Goal: Information Seeking & Learning: Learn about a topic

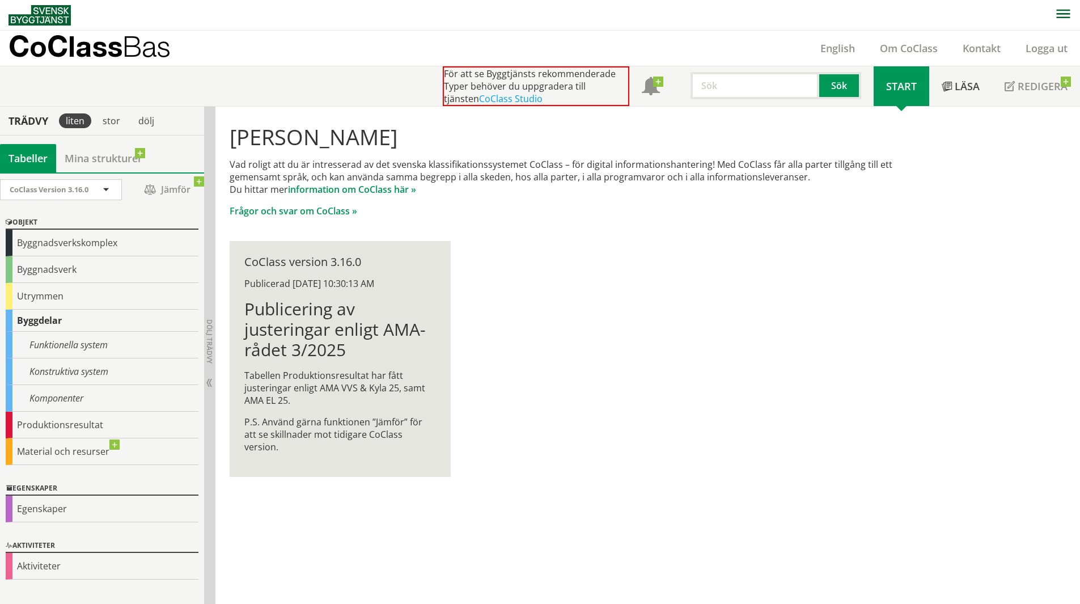
scroll to position [1, 0]
click at [125, 154] on link "Mina strukturer" at bounding box center [103, 157] width 95 height 28
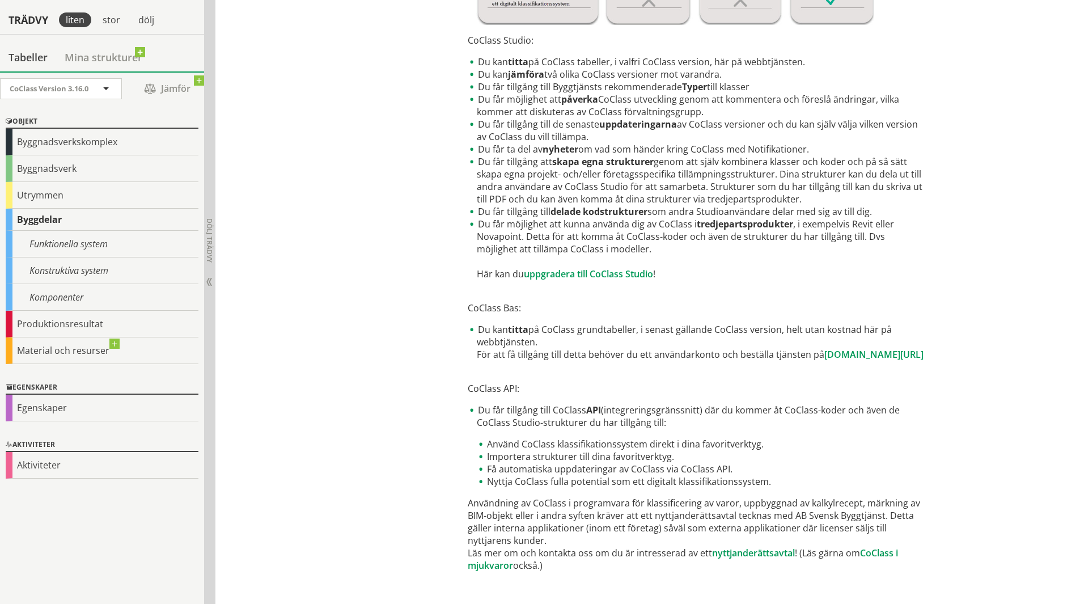
scroll to position [454, 0]
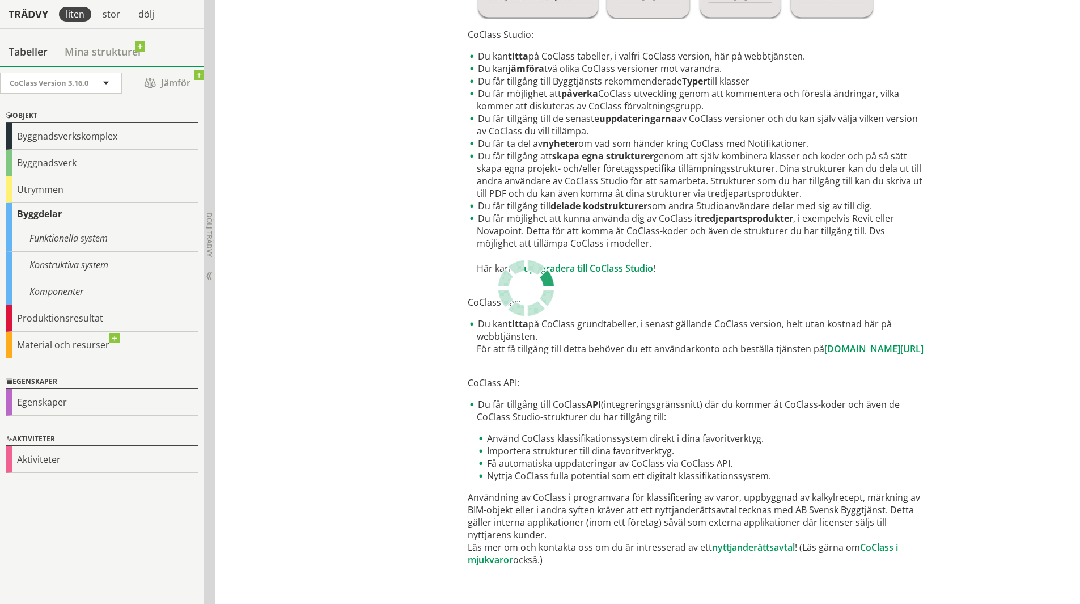
drag, startPoint x: 499, startPoint y: 230, endPoint x: 579, endPoint y: 235, distance: 79.5
click at [579, 235] on li "Du får möjlighet att kunna använda dig av CoClass i tredjepartsprodukter , i ex…" at bounding box center [697, 243] width 459 height 62
click at [746, 247] on li "Du får möjlighet att kunna använda dig av CoClass i tredjepartsprodukter , i ex…" at bounding box center [697, 243] width 459 height 62
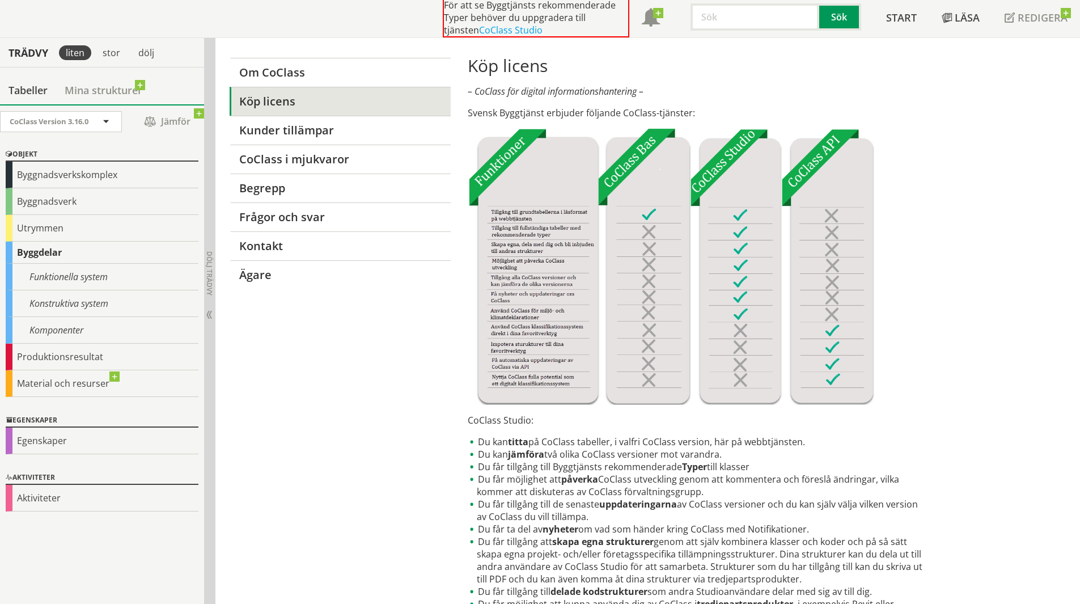
scroll to position [0, 0]
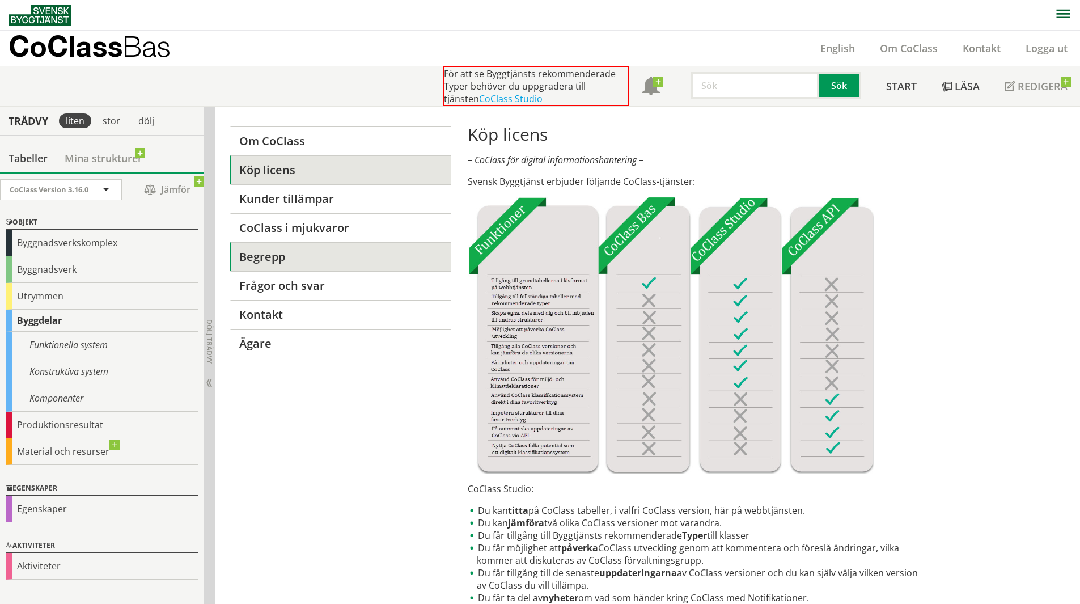
click at [295, 261] on link "Begrepp" at bounding box center [340, 256] width 221 height 29
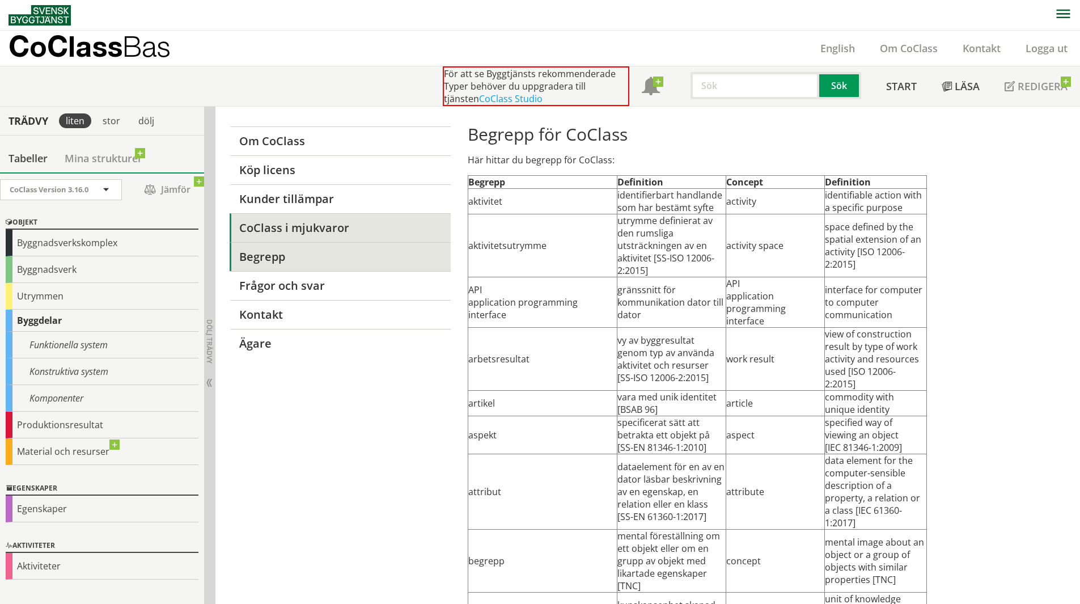
click at [310, 221] on link "CoClass i mjukvaror" at bounding box center [340, 227] width 221 height 29
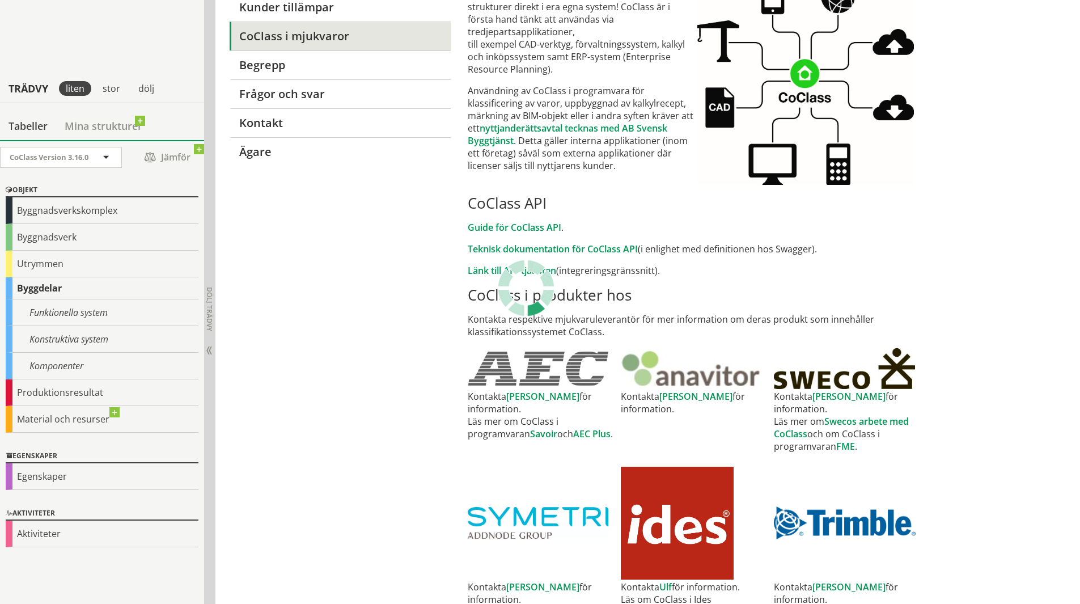
scroll to position [283, 0]
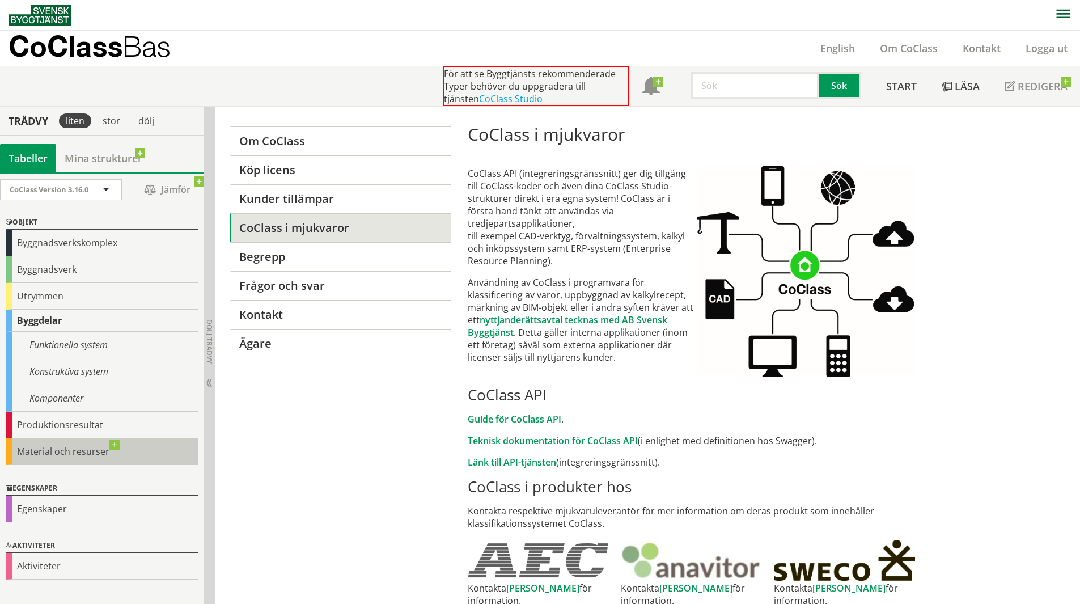
click at [58, 445] on div "Material och resurser" at bounding box center [102, 451] width 193 height 27
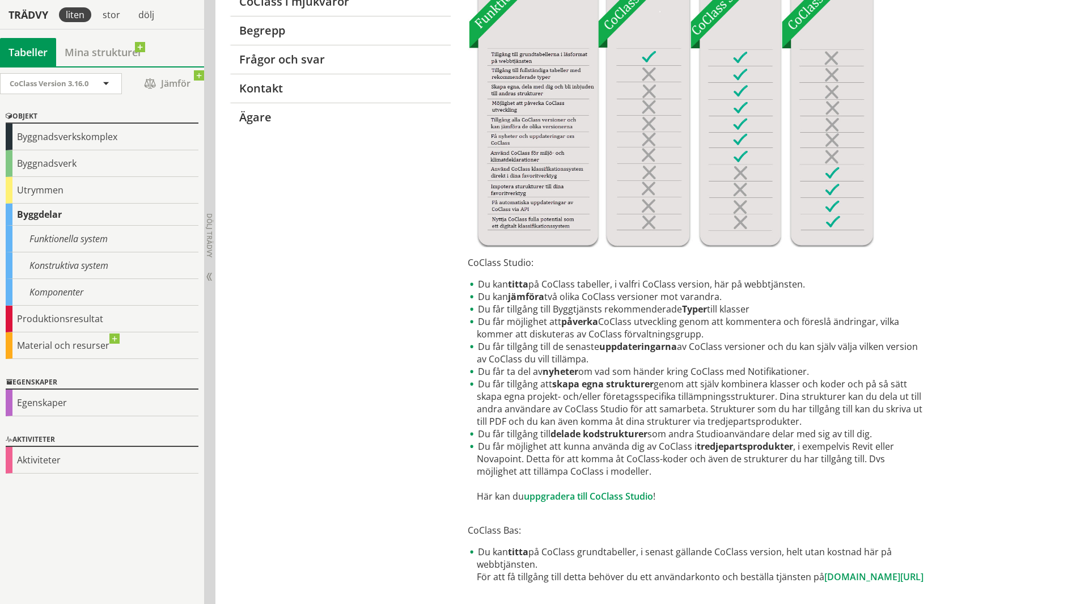
scroll to position [227, 0]
click at [50, 228] on div "Funktionella system" at bounding box center [102, 238] width 193 height 27
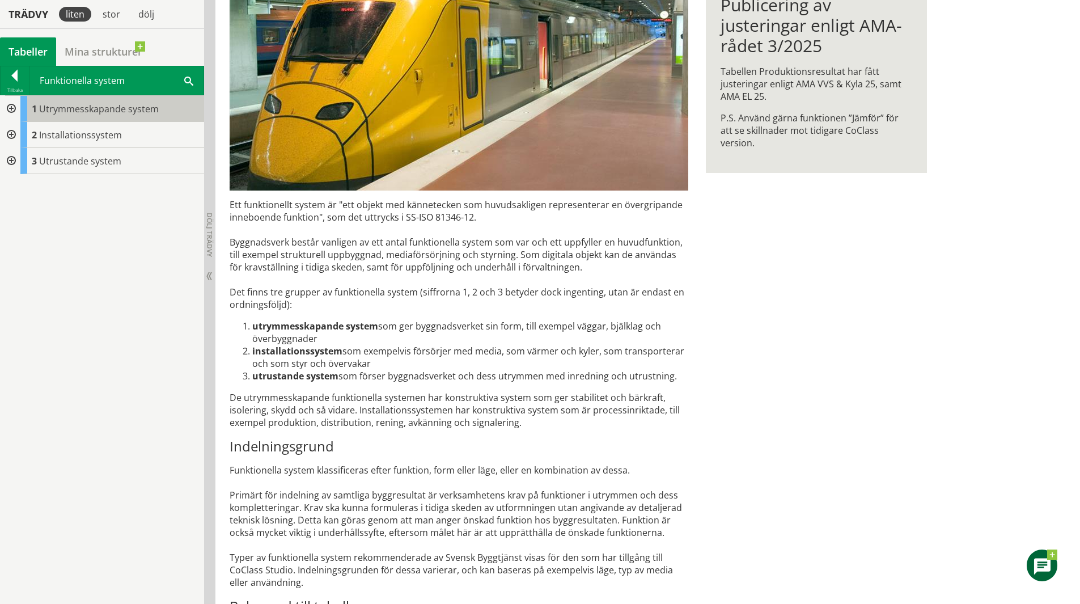
click at [94, 105] on span "Utrymmesskapande system" at bounding box center [99, 109] width 120 height 12
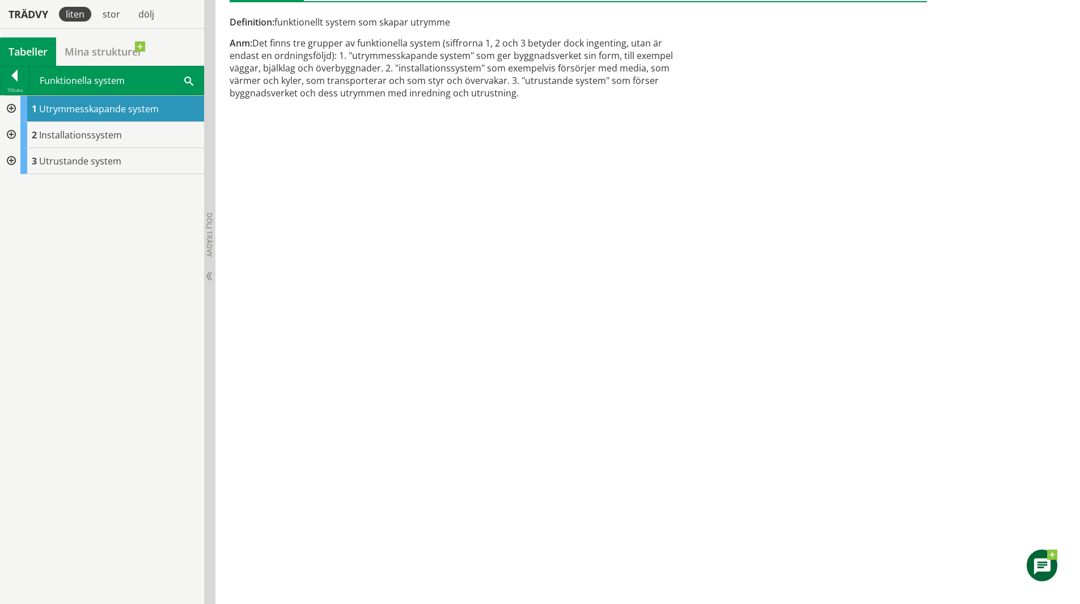
click at [24, 49] on div "Tabeller" at bounding box center [28, 51] width 56 height 28
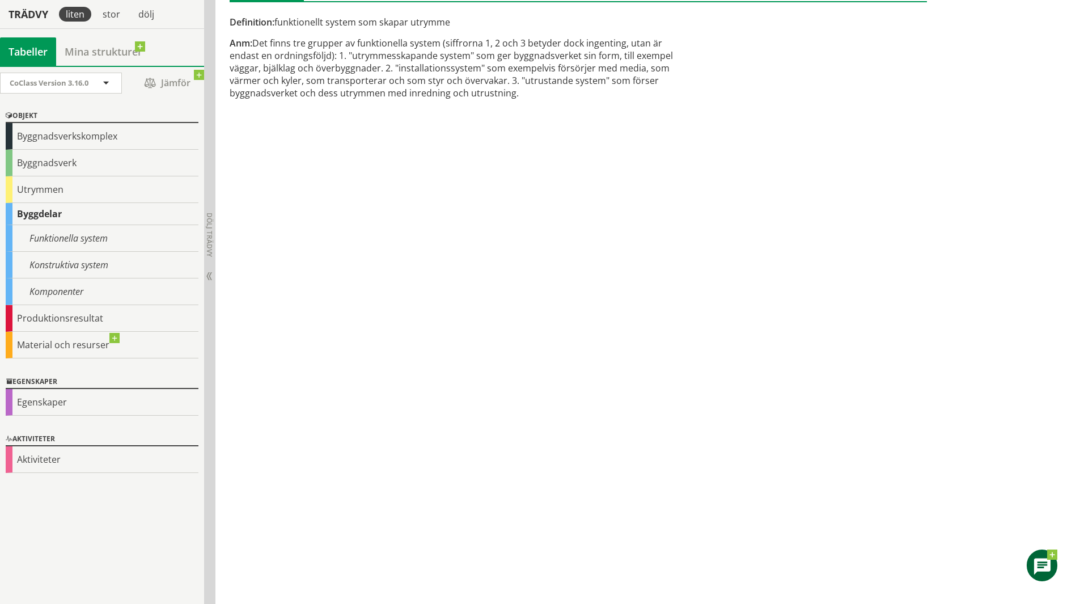
click at [24, 49] on div "Tabeller" at bounding box center [28, 51] width 56 height 28
click at [27, 47] on div "Tabeller" at bounding box center [28, 51] width 56 height 28
click at [117, 16] on div "stor" at bounding box center [111, 14] width 31 height 15
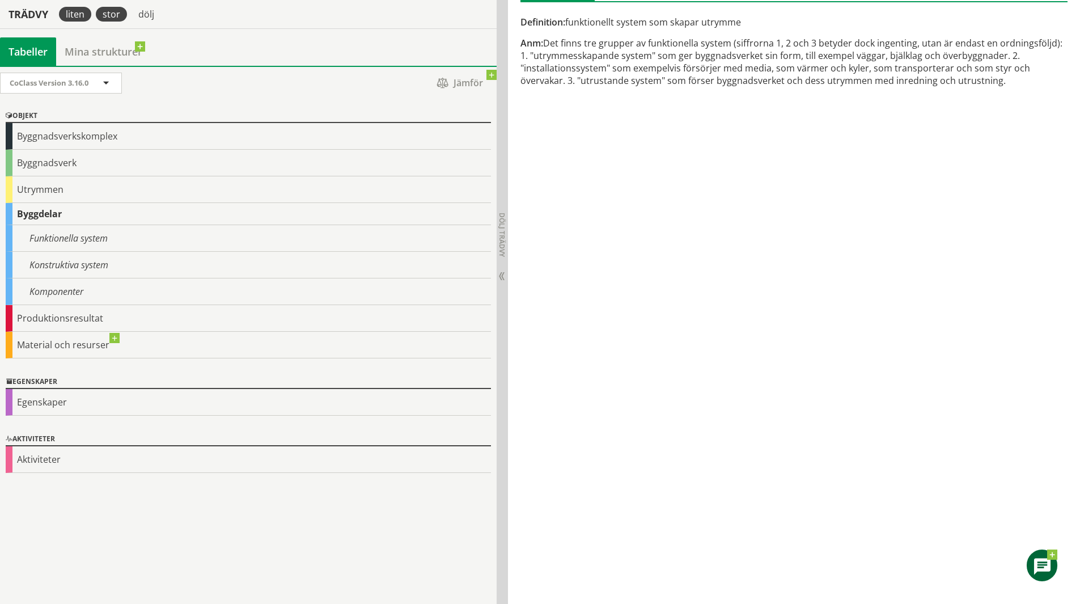
click at [88, 12] on div "liten" at bounding box center [75, 14] width 32 height 15
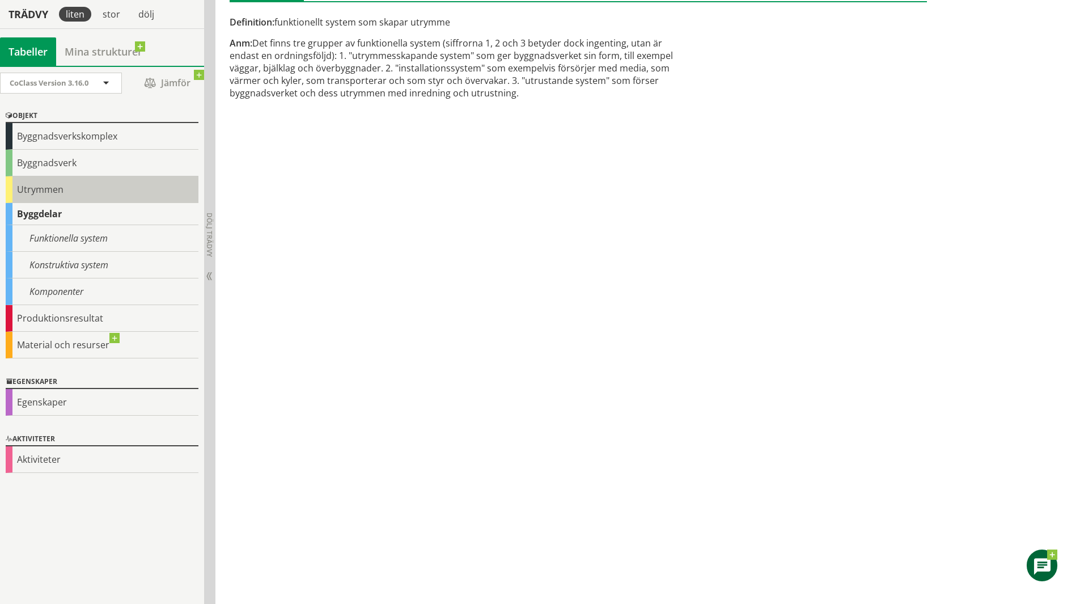
click at [68, 196] on div "Utrymmen" at bounding box center [102, 189] width 193 height 27
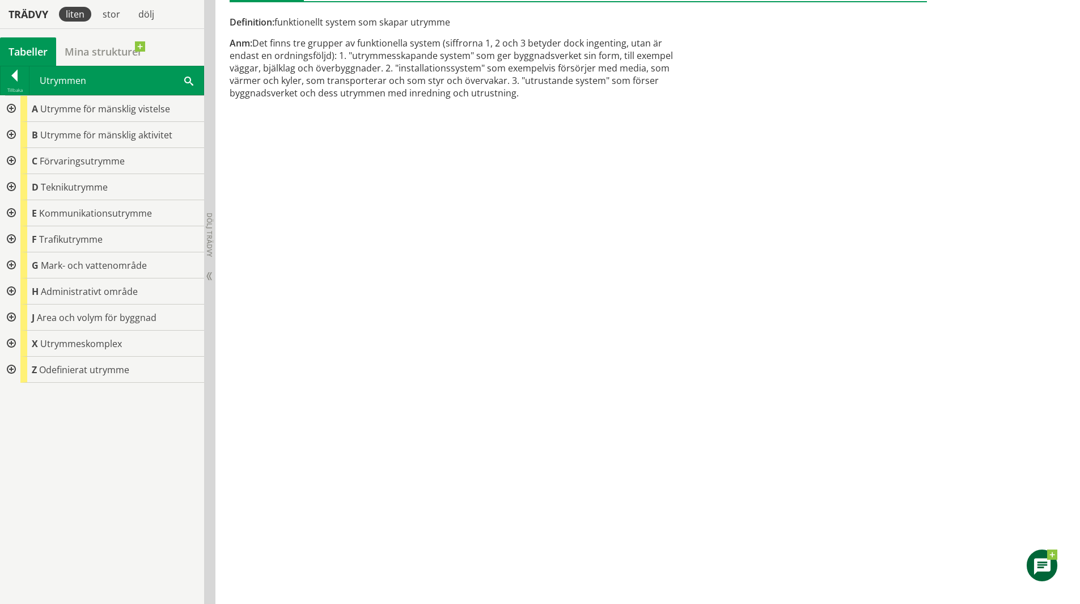
click at [82, 165] on span "Förvaringsutrymme" at bounding box center [82, 161] width 85 height 12
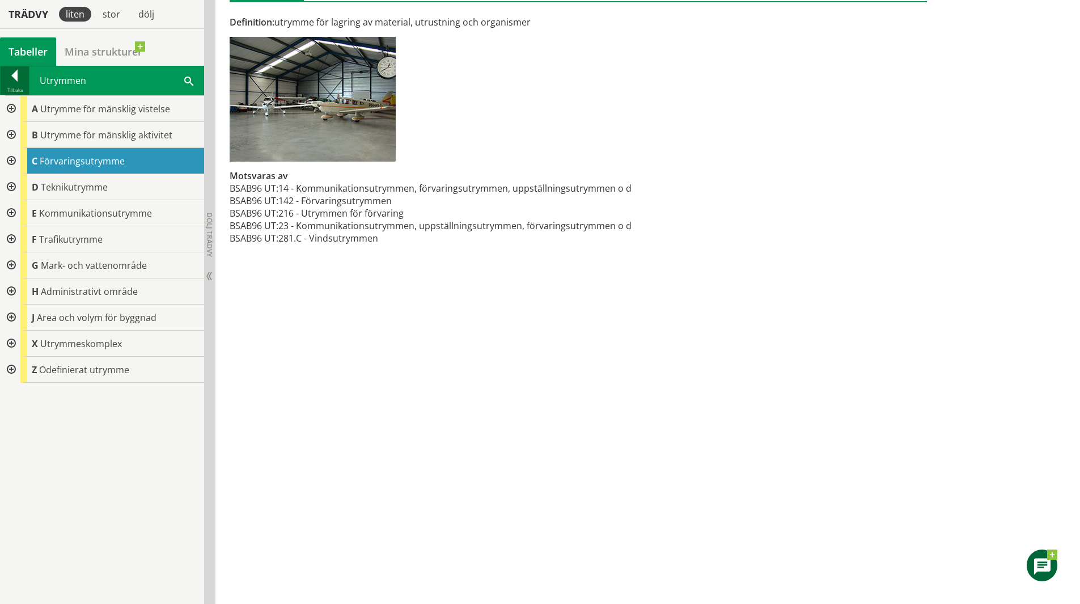
click at [11, 70] on div at bounding box center [15, 78] width 28 height 16
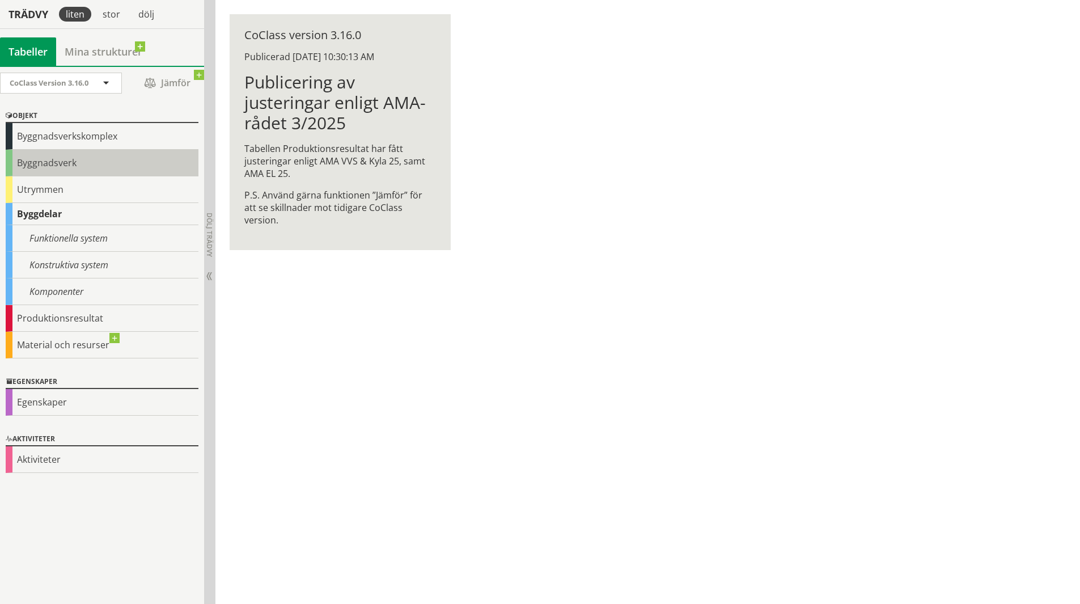
click at [52, 156] on div "Byggnadsverk" at bounding box center [102, 163] width 193 height 27
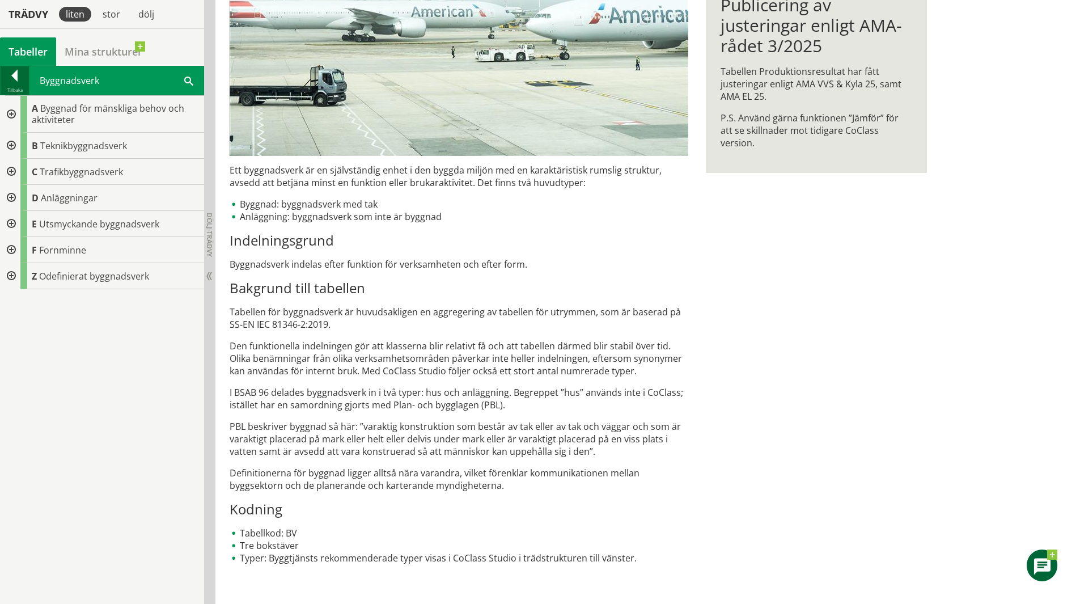
click at [13, 78] on div at bounding box center [15, 78] width 28 height 16
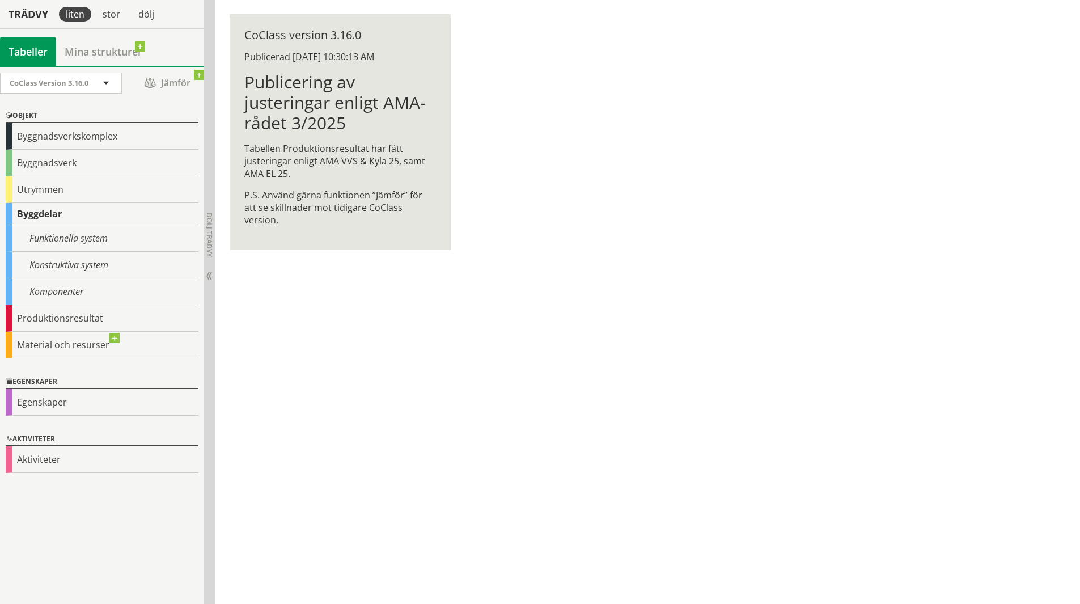
click at [28, 204] on div "Byggdelar" at bounding box center [102, 214] width 193 height 22
click at [1, 219] on div "Objekt Byggnadsverkskomplex Byggnadsverk Utrymmen Byggdelar Funktionella system…" at bounding box center [102, 234] width 204 height 266
click at [20, 215] on div "Byggdelar" at bounding box center [102, 214] width 193 height 22
click at [11, 214] on div "Byggdelar" at bounding box center [102, 214] width 193 height 22
click at [210, 252] on span "Dölj trädvy" at bounding box center [210, 235] width 10 height 44
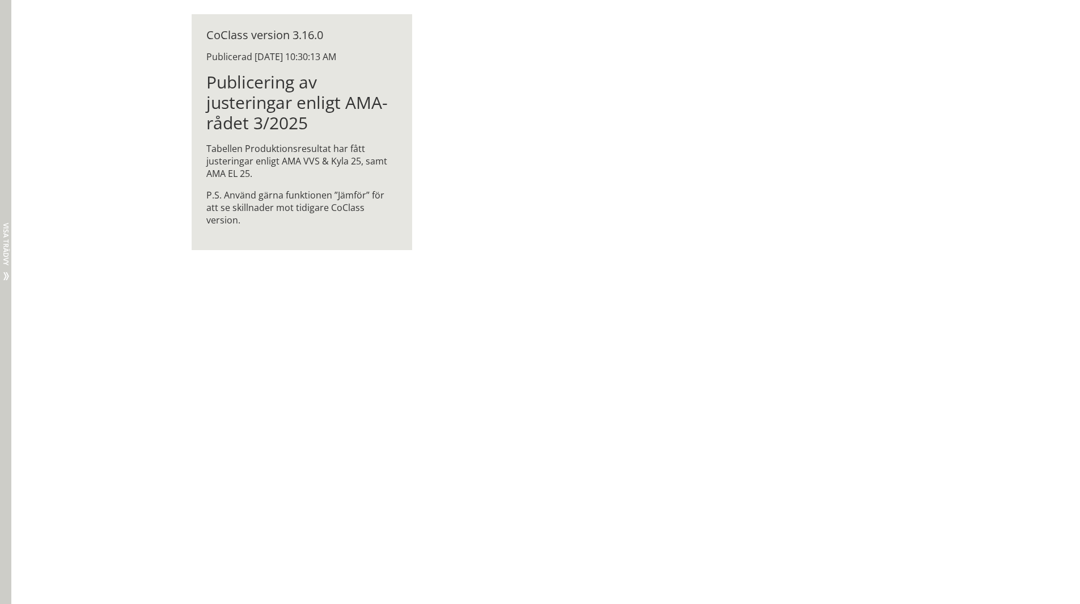
click at [0, 189] on div "Dölj trädvy Visa trädvy" at bounding box center [5, 242] width 11 height 724
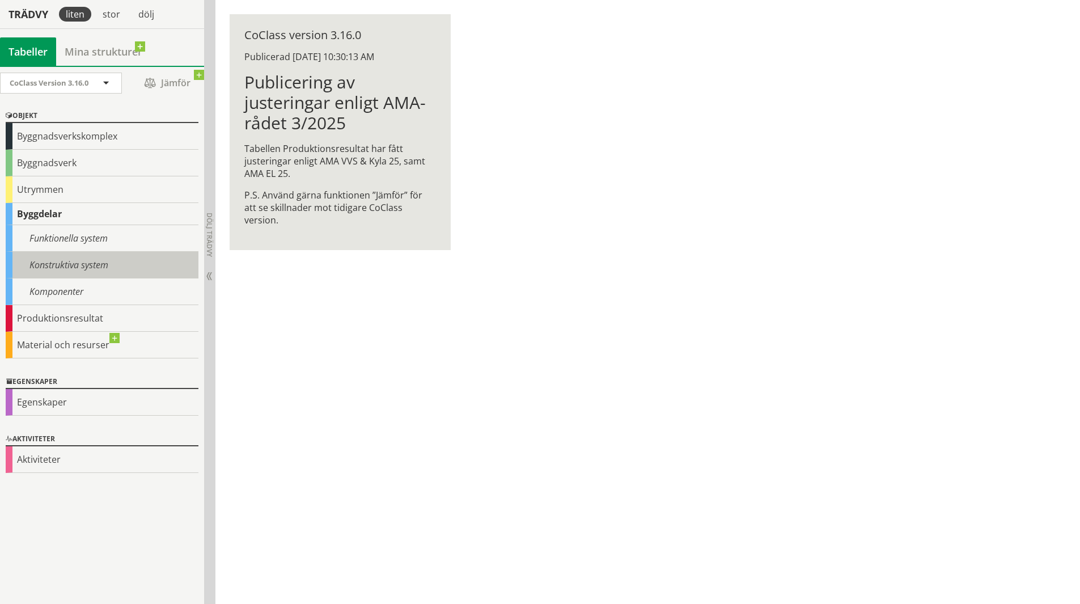
click at [56, 260] on div "Konstruktiva system" at bounding box center [102, 265] width 193 height 27
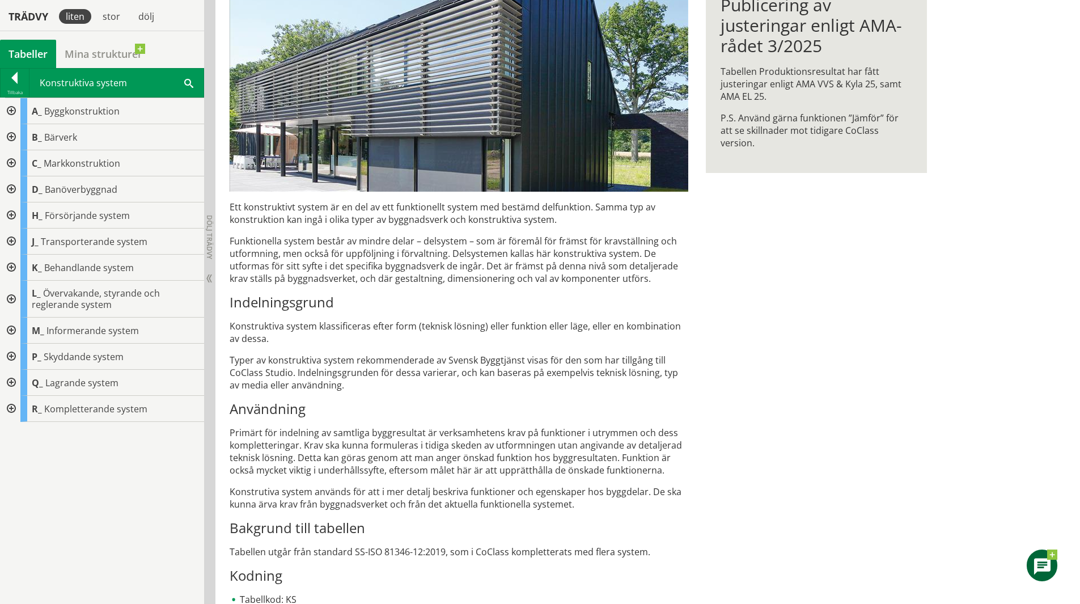
scroll to position [268, 0]
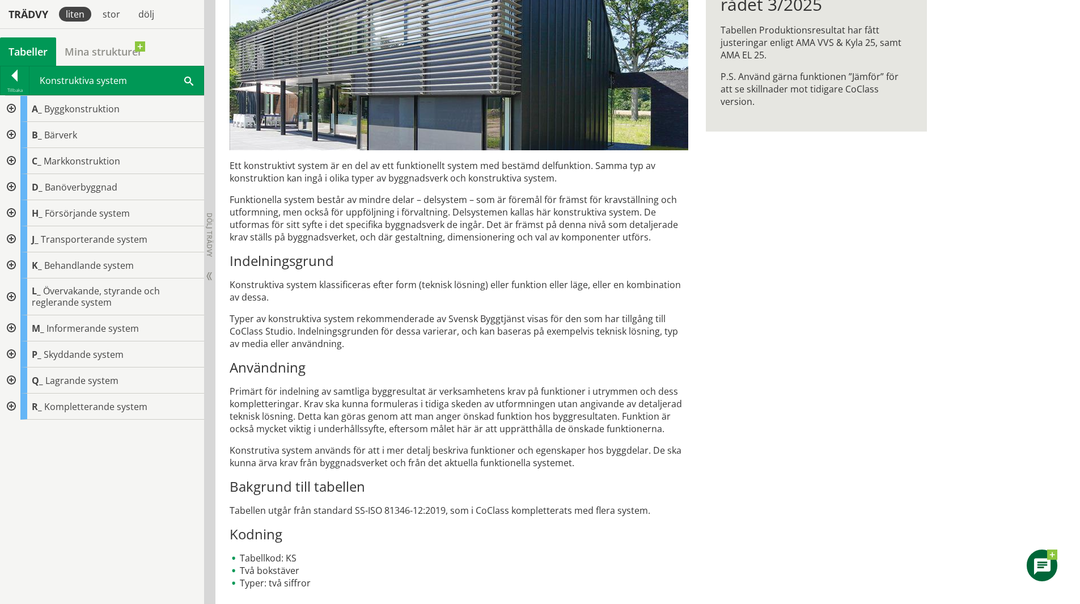
click at [10, 132] on div at bounding box center [10, 135] width 20 height 26
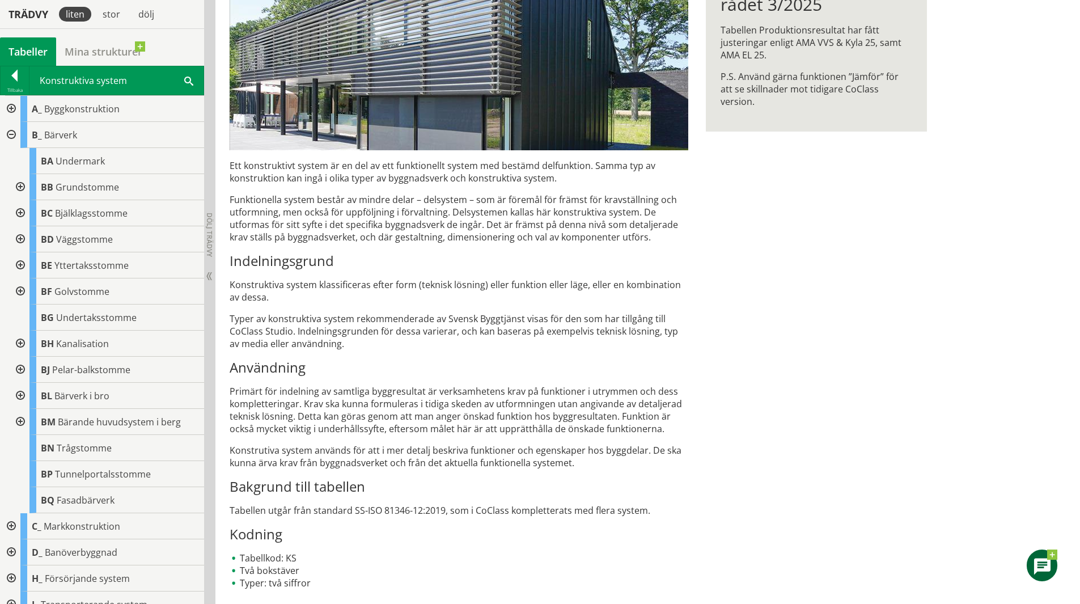
click at [21, 236] on div at bounding box center [19, 239] width 20 height 26
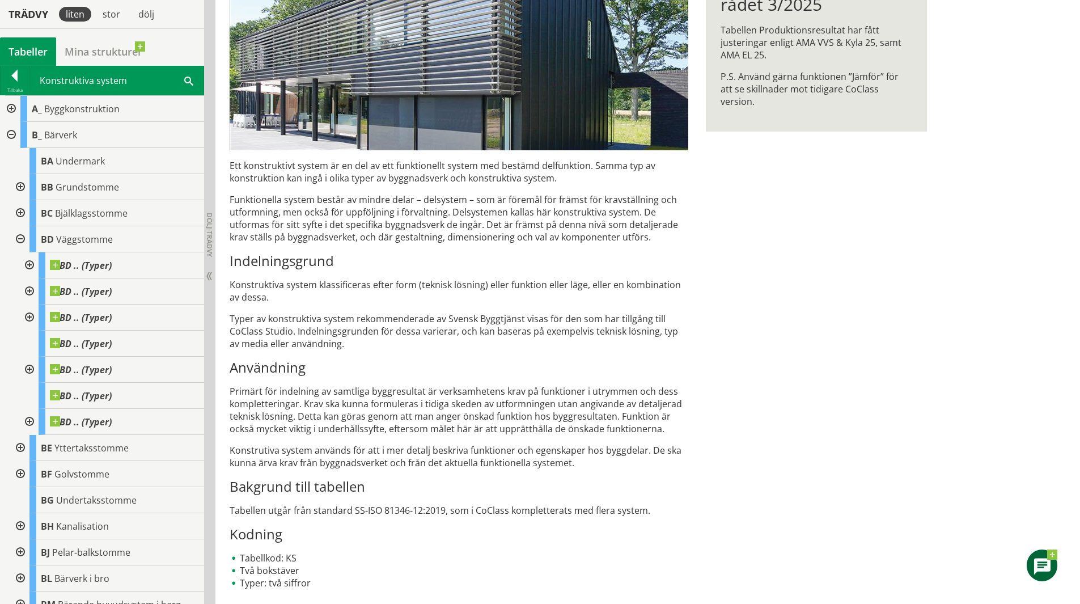
click at [21, 236] on div at bounding box center [19, 239] width 20 height 26
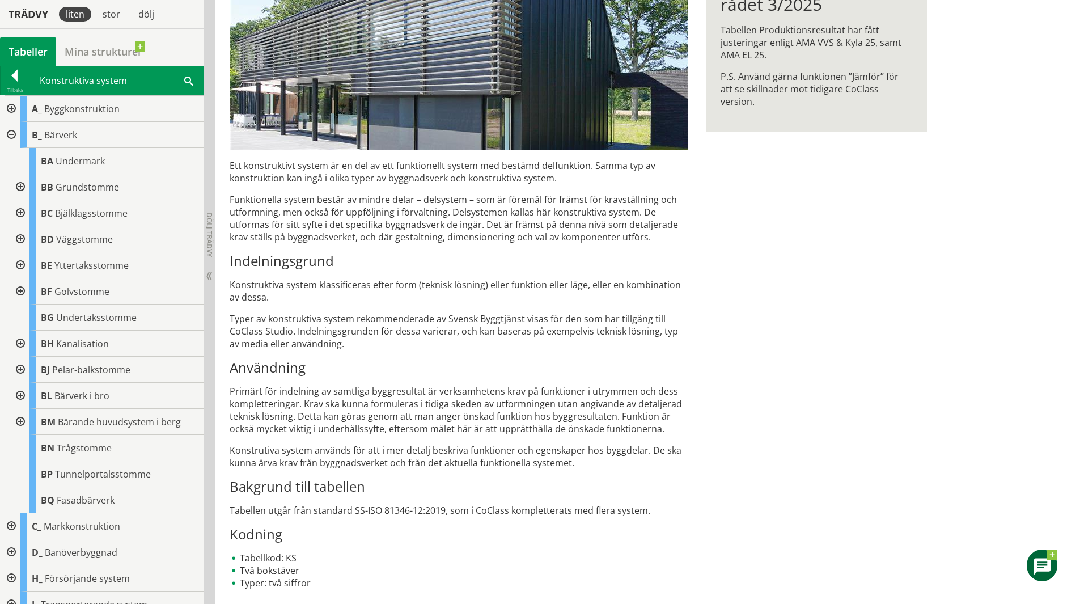
click at [10, 138] on div at bounding box center [10, 135] width 20 height 26
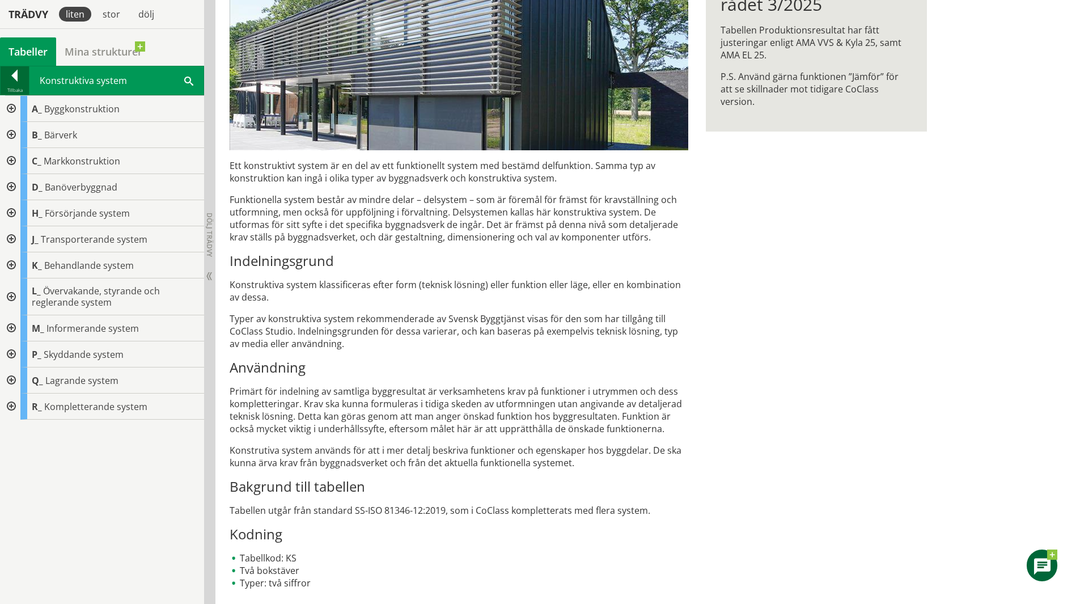
click at [14, 82] on div at bounding box center [15, 78] width 28 height 16
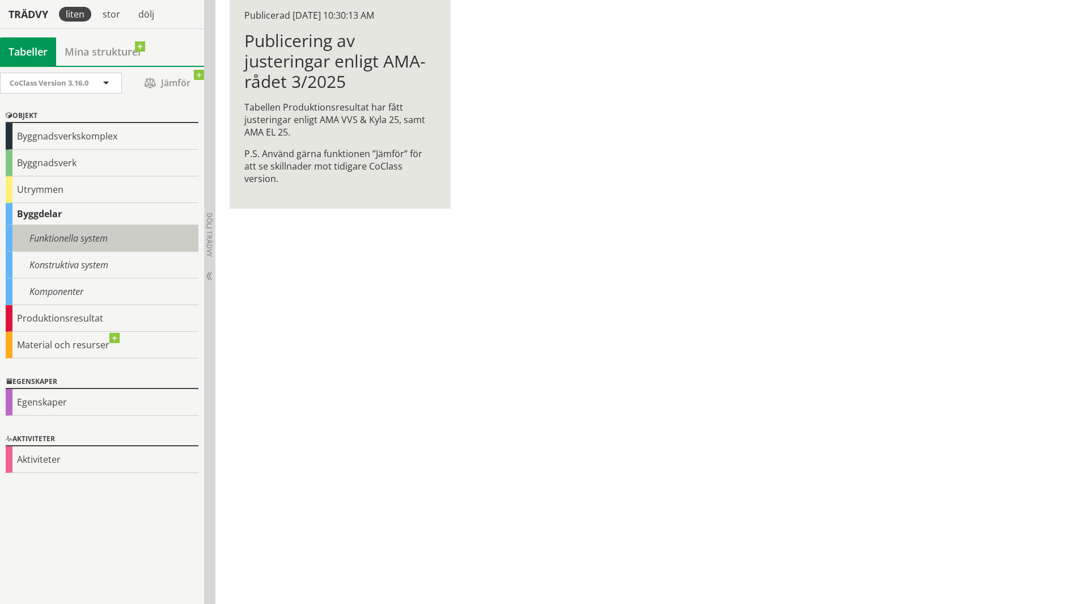
click at [85, 244] on div "Funktionella system" at bounding box center [102, 238] width 193 height 27
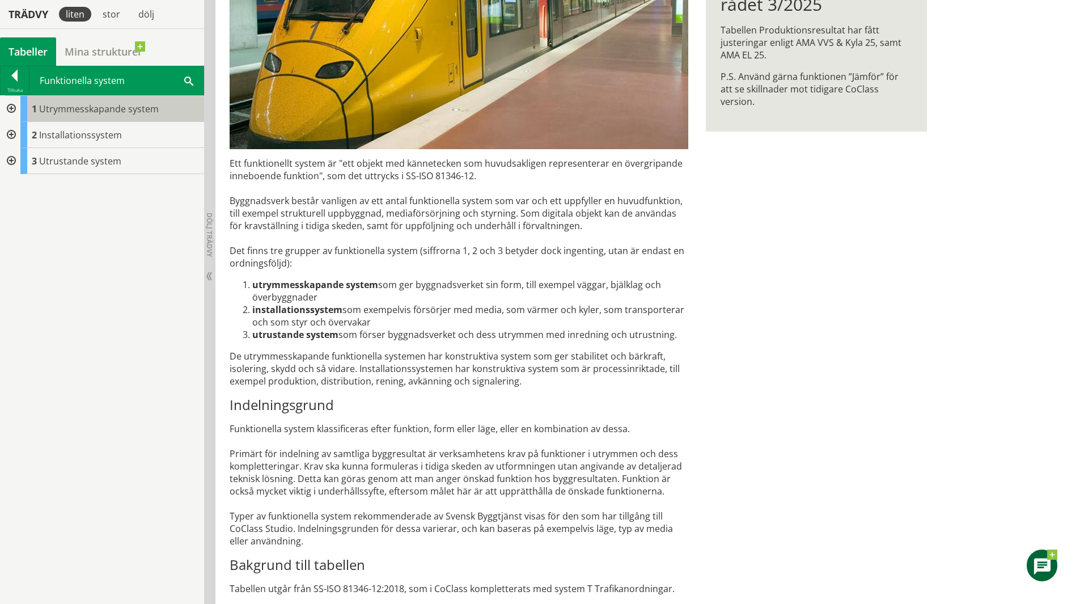
click at [117, 109] on span "Utrymmesskapande system" at bounding box center [99, 109] width 120 height 12
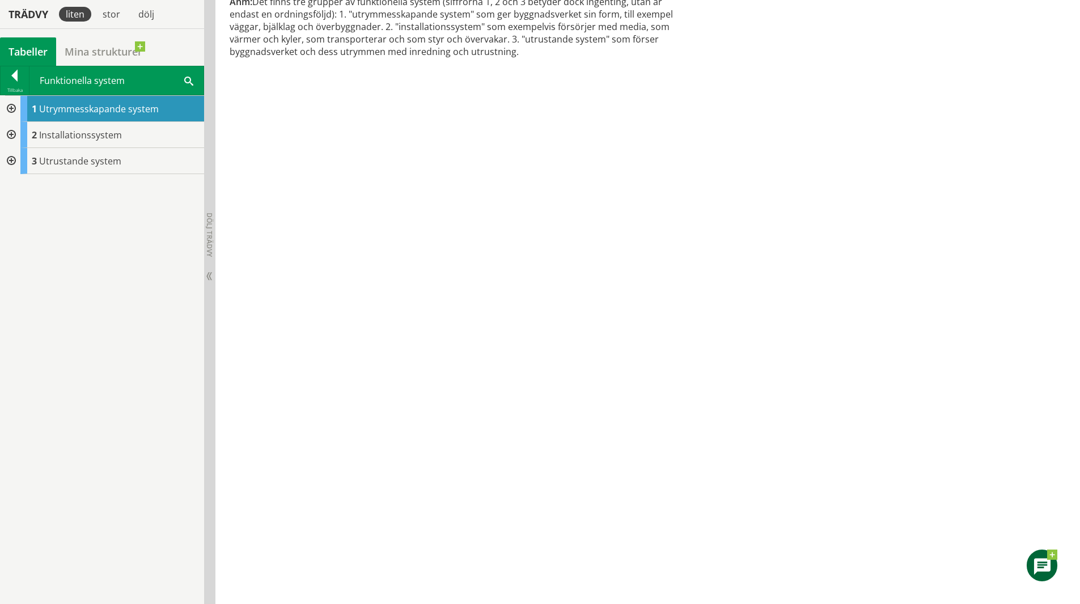
click at [12, 109] on div at bounding box center [10, 109] width 20 height 26
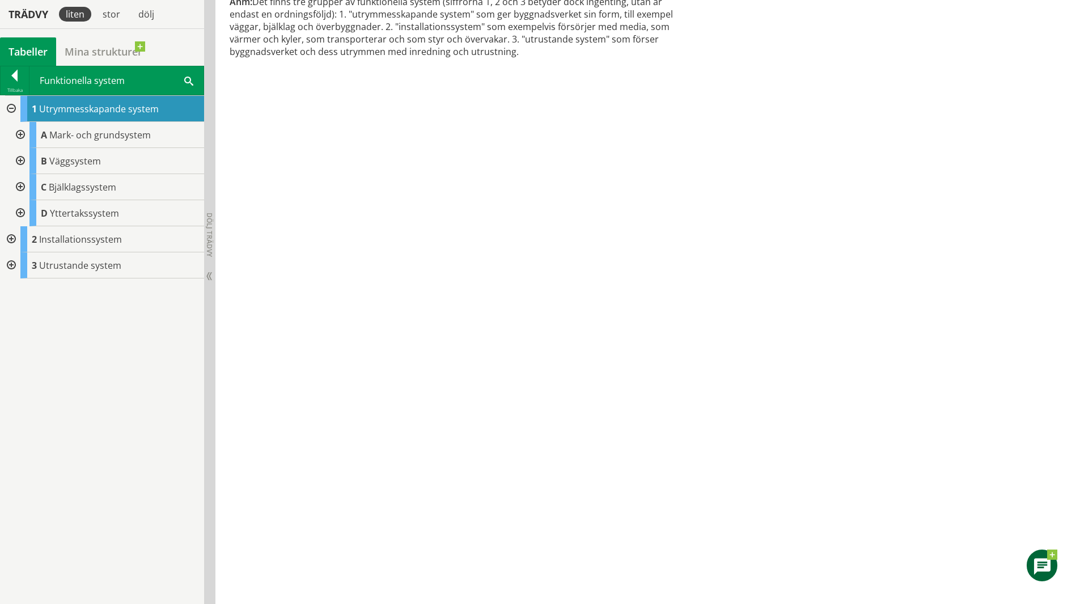
click at [10, 236] on div at bounding box center [10, 239] width 20 height 26
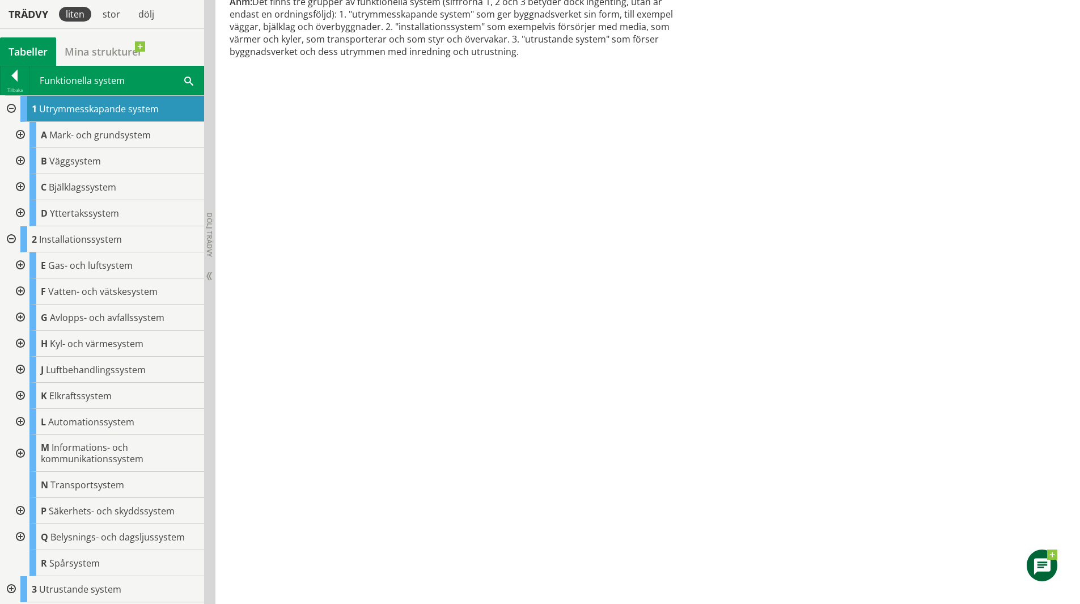
click at [23, 290] on div at bounding box center [19, 291] width 20 height 26
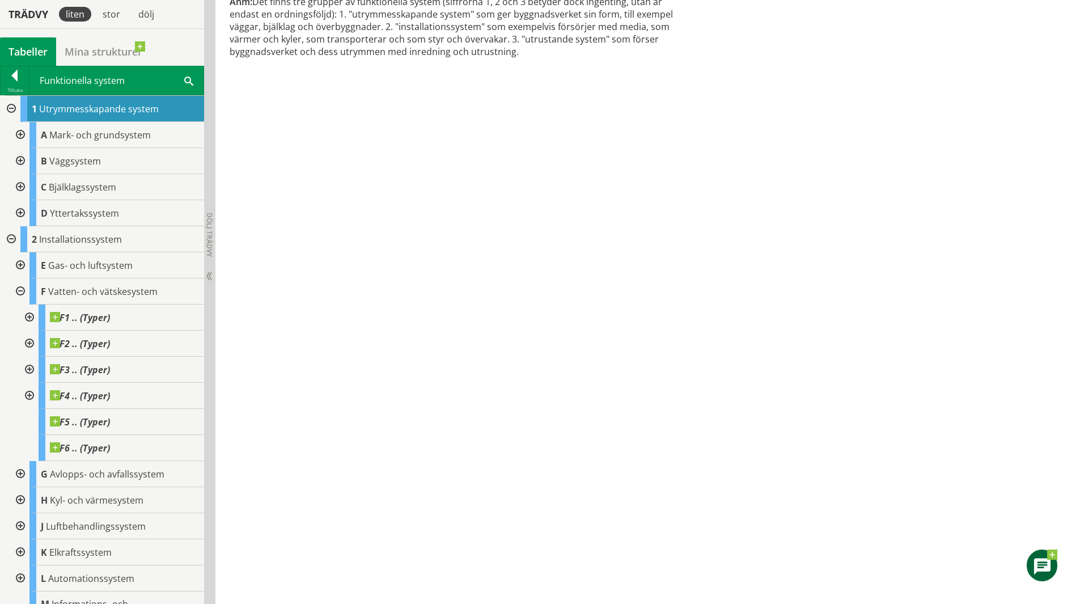
click at [29, 314] on div at bounding box center [28, 317] width 20 height 26
click at [119, 338] on span at bounding box center [119, 338] width 0 height 0
click at [105, 340] on span "F1 .. (Typer)" at bounding box center [89, 343] width 60 height 11
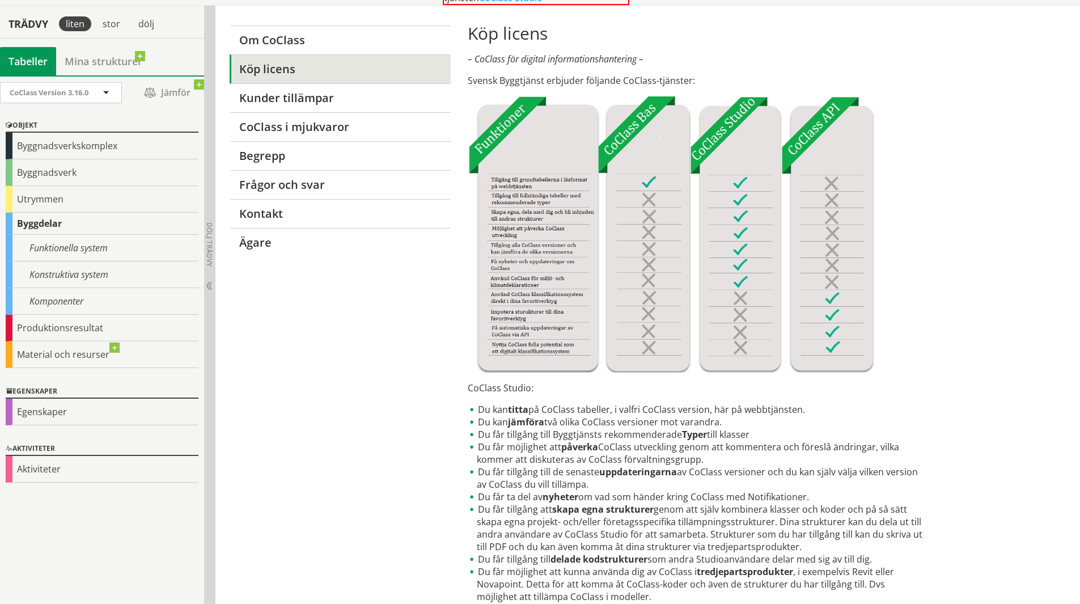
scroll to position [113, 0]
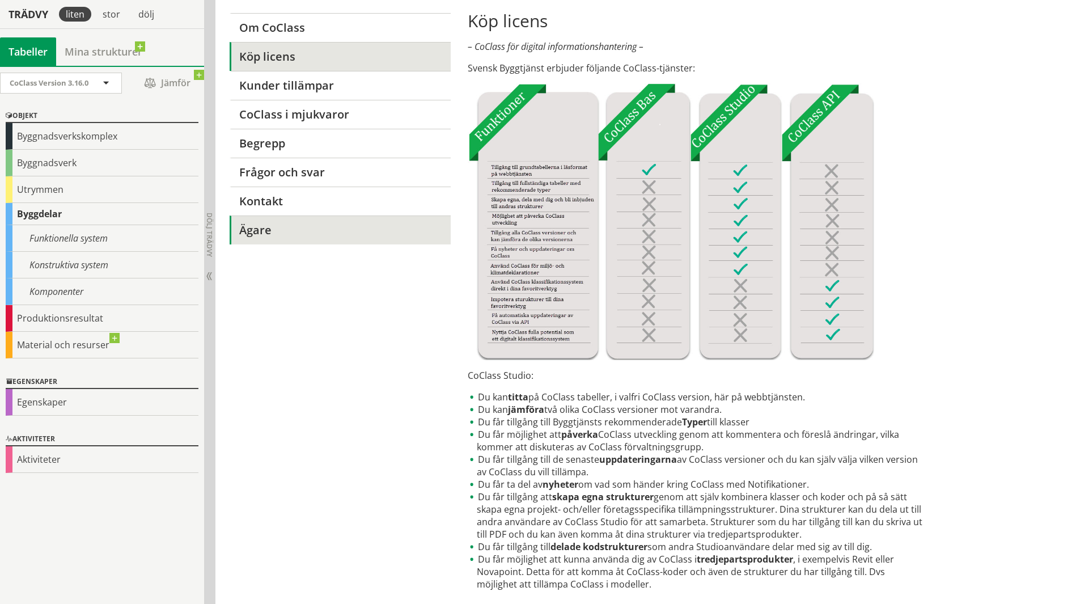
click at [289, 229] on link "Ägare" at bounding box center [340, 229] width 221 height 29
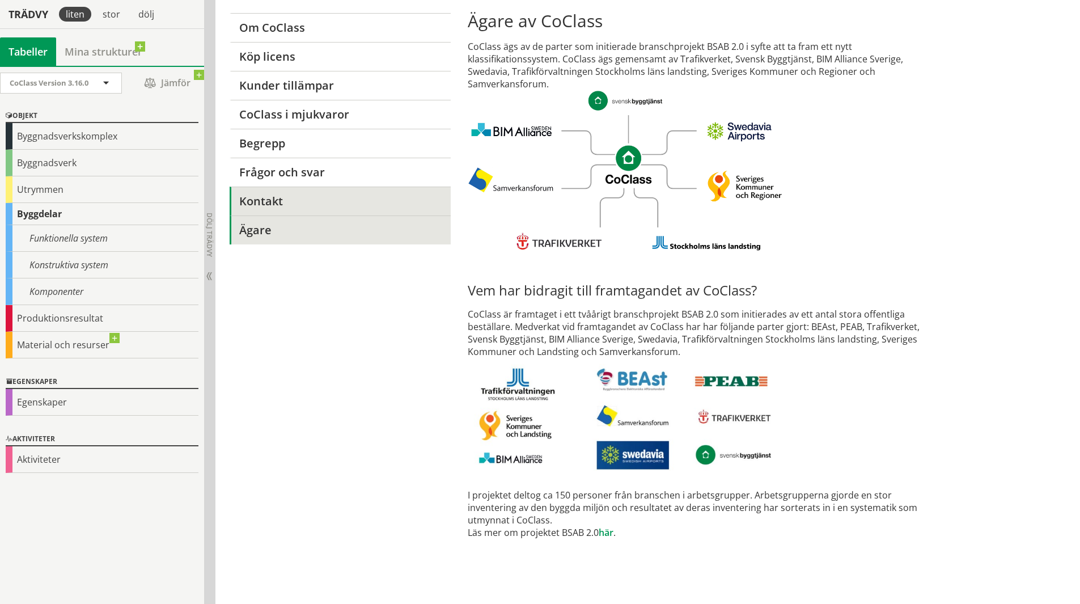
click at [342, 197] on link "Kontakt" at bounding box center [340, 201] width 221 height 29
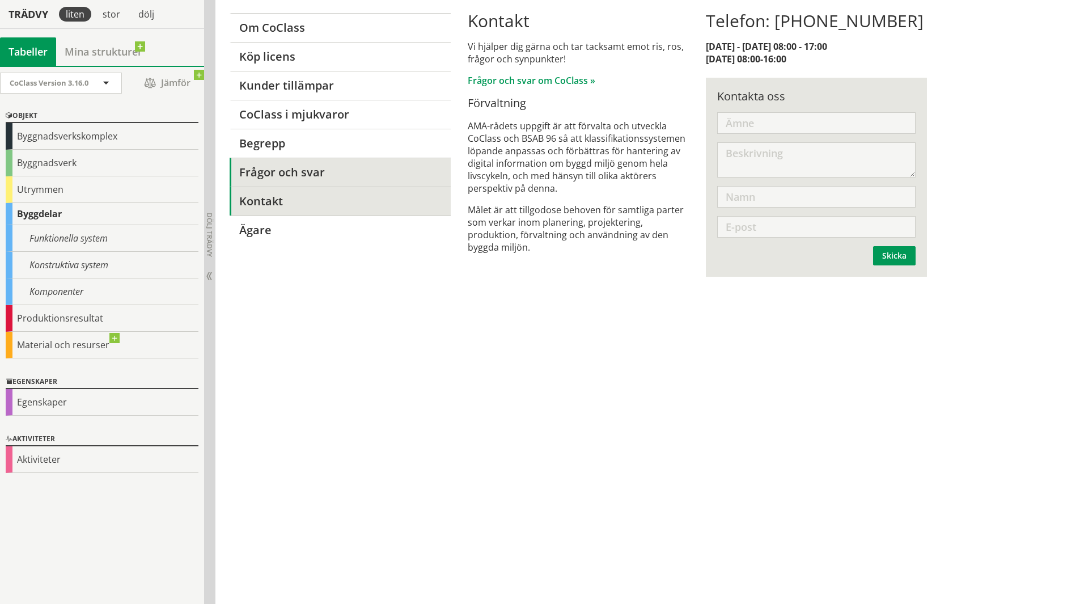
click at [323, 175] on link "Frågor och svar" at bounding box center [340, 172] width 221 height 29
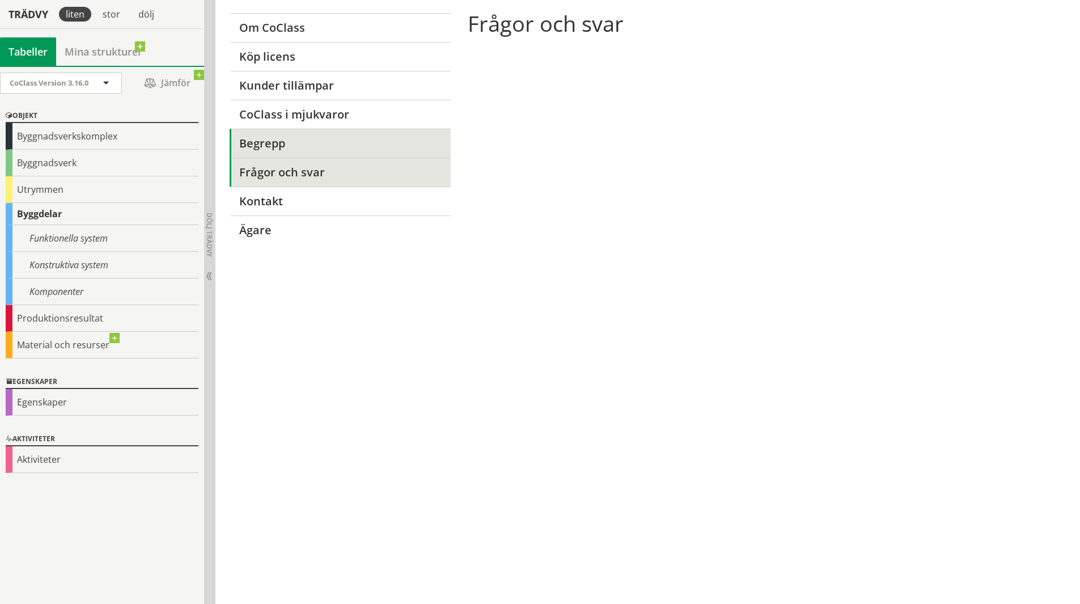
click at [325, 154] on link "Begrepp" at bounding box center [340, 143] width 221 height 29
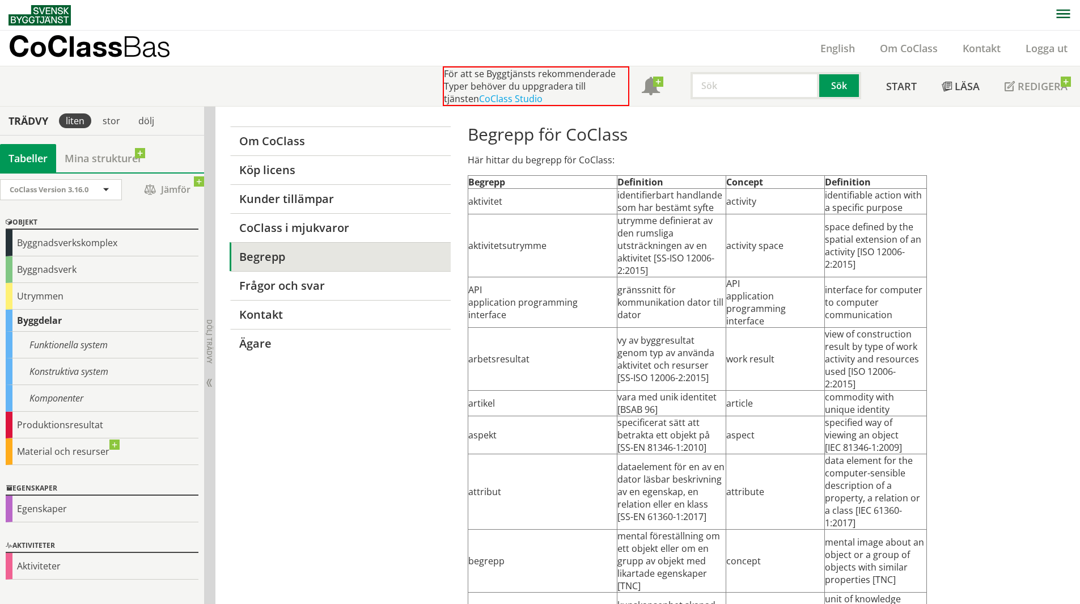
drag, startPoint x: 424, startPoint y: 496, endPoint x: 357, endPoint y: 116, distance: 385.6
click at [288, 226] on link "CoClass i mjukvaror" at bounding box center [340, 227] width 221 height 29
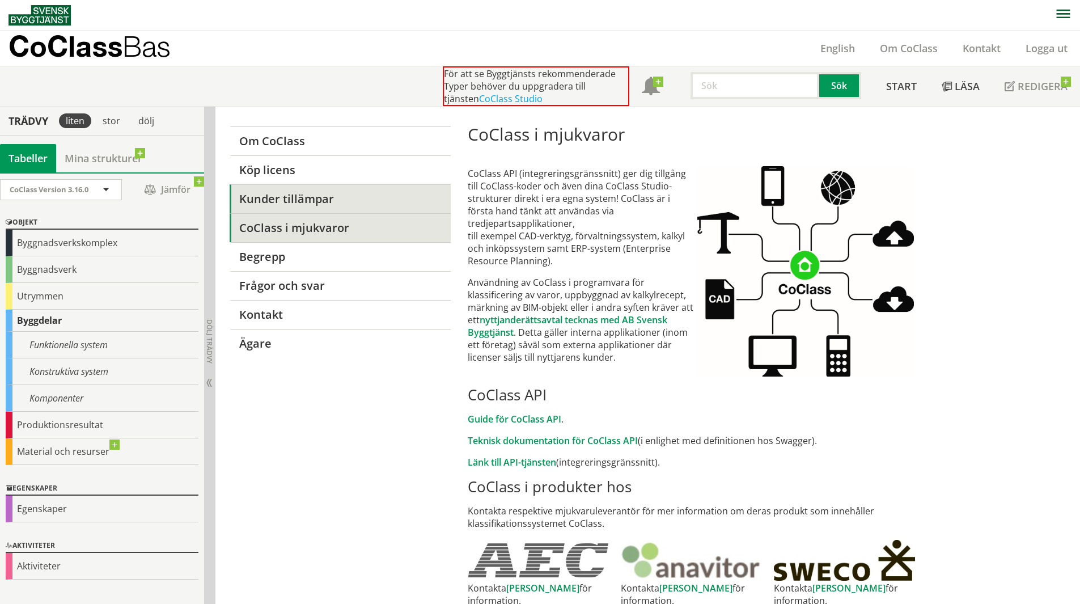
click at [299, 202] on link "Kunder tillämpar" at bounding box center [340, 198] width 221 height 29
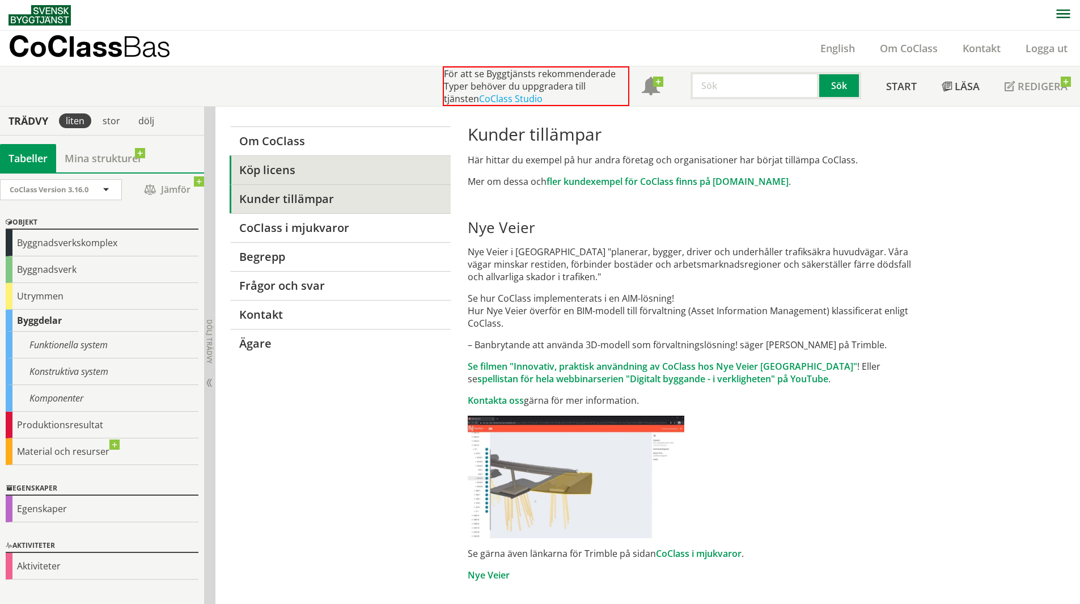
click at [317, 179] on link "Köp licens" at bounding box center [340, 169] width 221 height 29
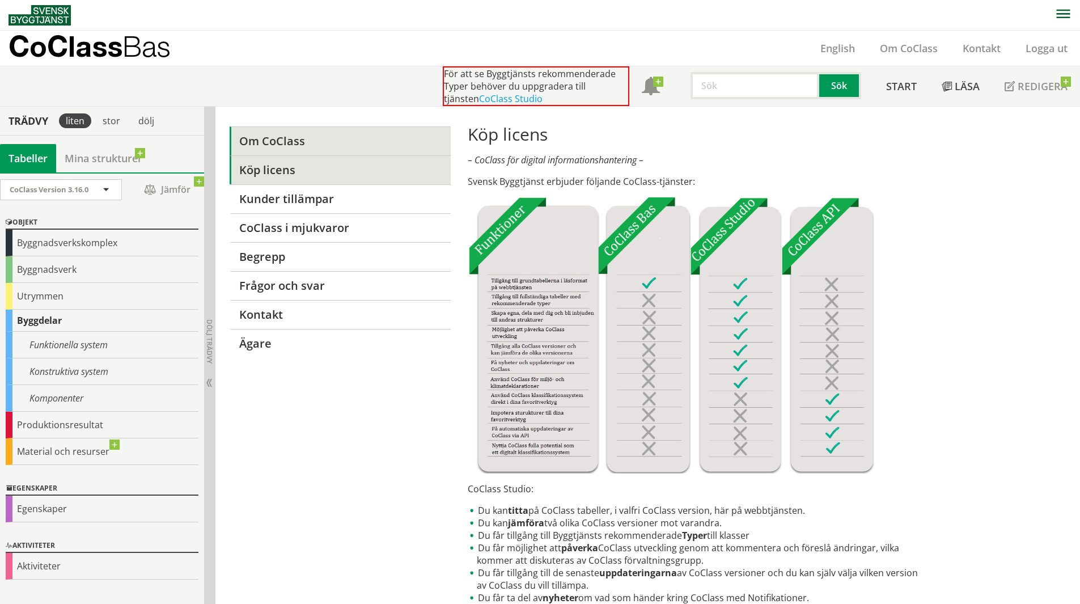
click at [325, 139] on link "Om CoClass" at bounding box center [340, 140] width 221 height 29
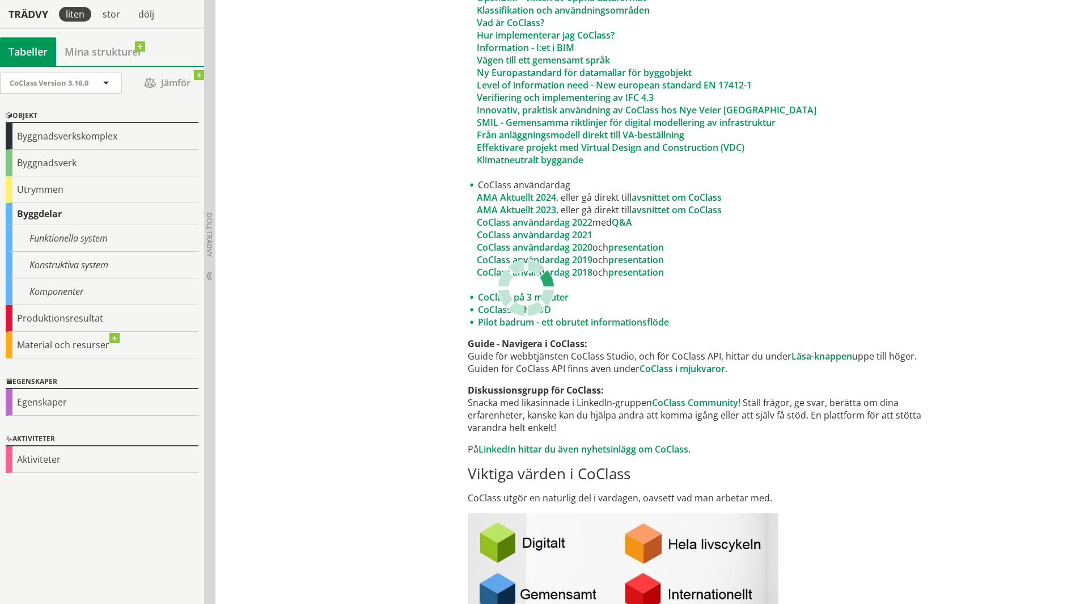
scroll to position [850, 0]
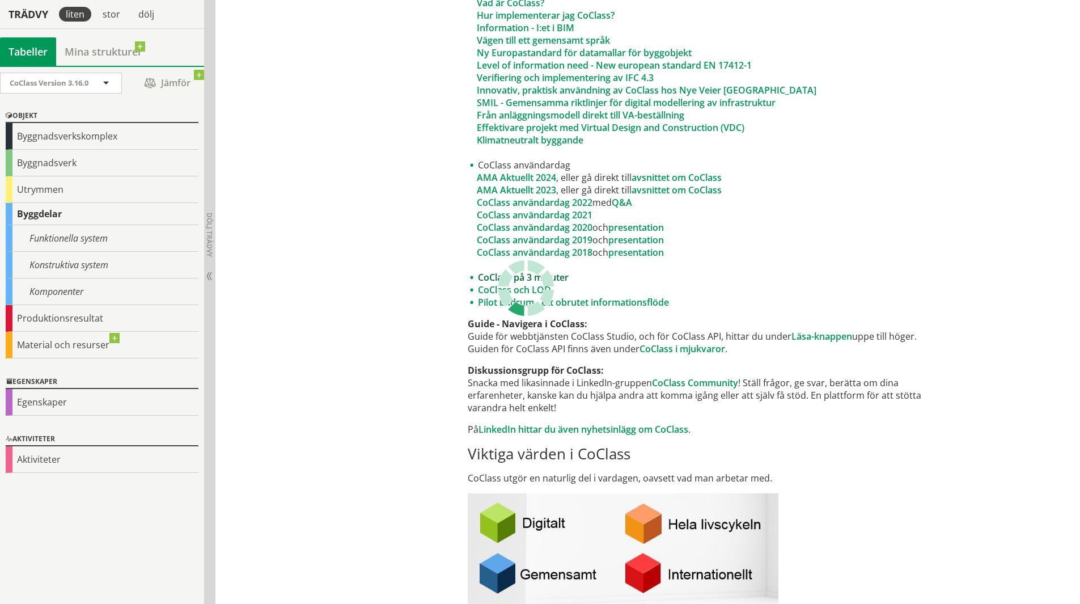
click at [488, 273] on link "CoClass på 3 minuter" at bounding box center [523, 277] width 91 height 12
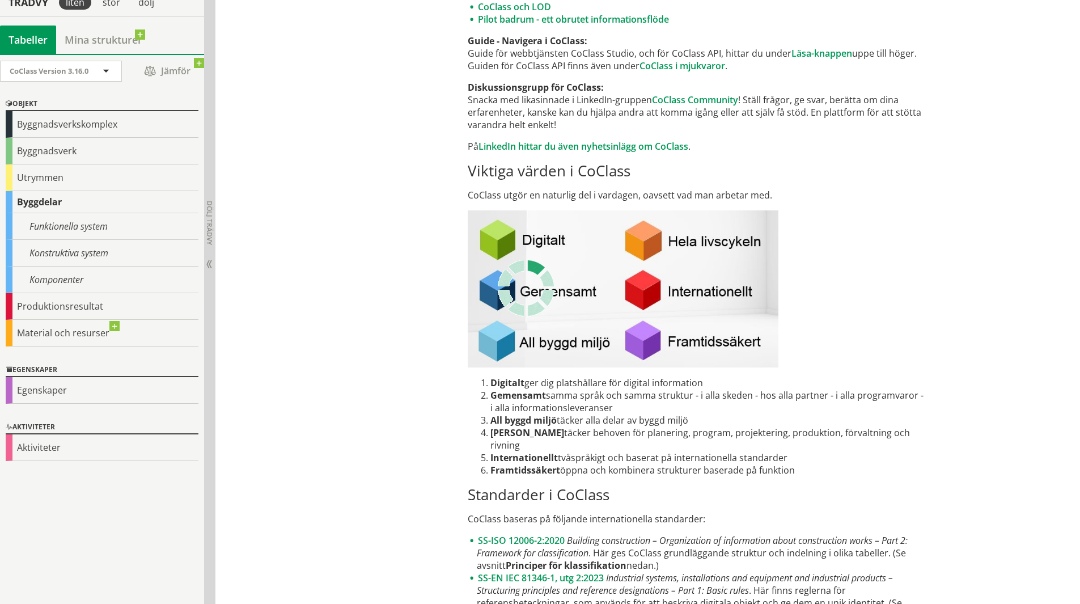
scroll to position [1134, 0]
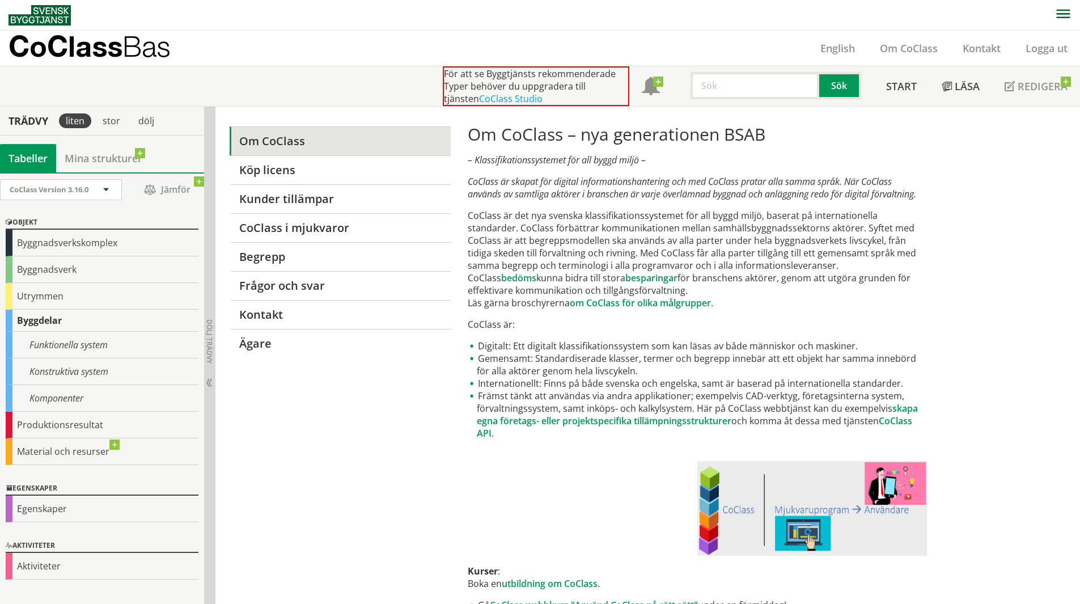
scroll to position [107, 0]
